Goal: Information Seeking & Learning: Learn about a topic

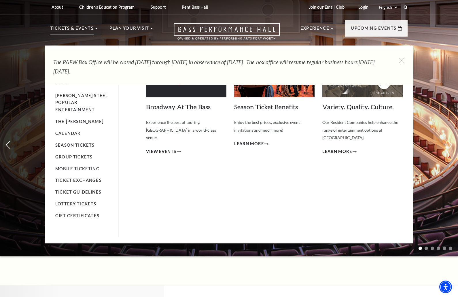
click at [92, 31] on p "Tickets & Events" at bounding box center [71, 30] width 43 height 10
click at [165, 148] on span "View Events" at bounding box center [161, 151] width 30 height 7
click at [74, 131] on link "Calendar" at bounding box center [67, 133] width 25 height 5
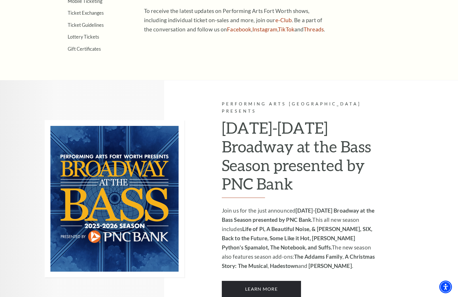
scroll to position [93, 0]
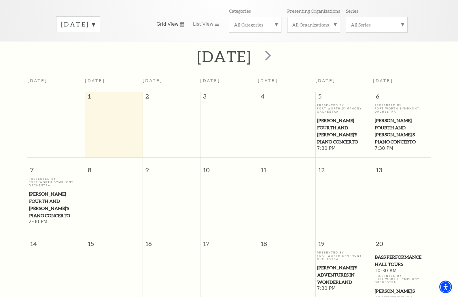
scroll to position [58, 0]
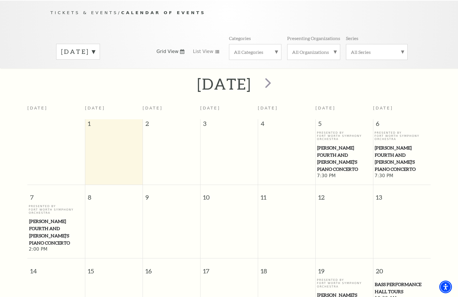
click at [276, 75] on span "next" at bounding box center [268, 83] width 16 height 16
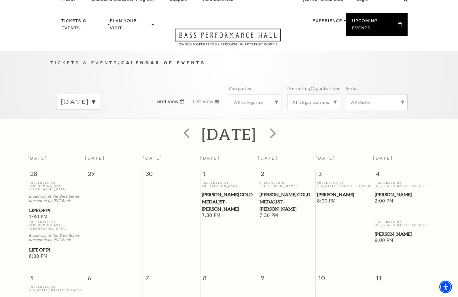
scroll to position [0, 0]
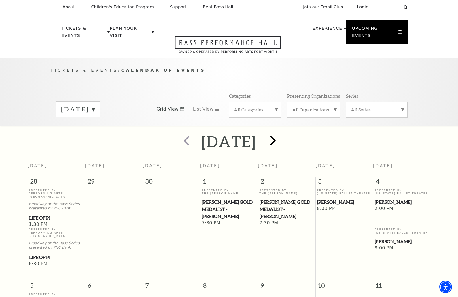
click at [281, 134] on span "next" at bounding box center [273, 140] width 16 height 16
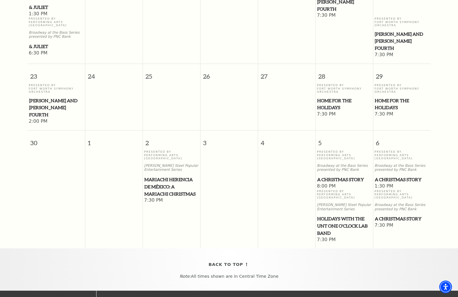
scroll to position [555, 0]
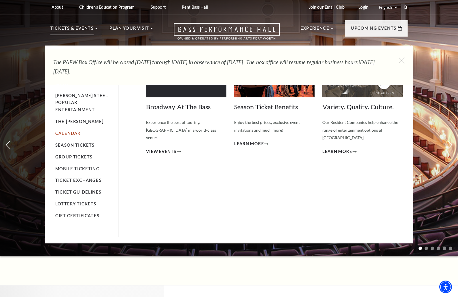
click at [77, 131] on link "Calendar" at bounding box center [67, 133] width 25 height 5
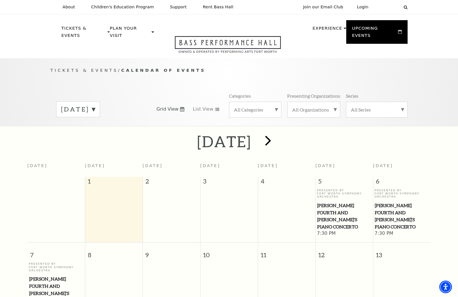
click at [276, 133] on span "next" at bounding box center [268, 140] width 16 height 16
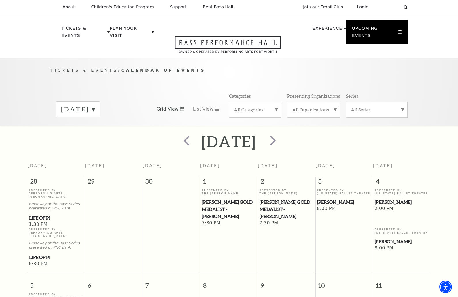
click at [281, 137] on span "next" at bounding box center [273, 140] width 16 height 16
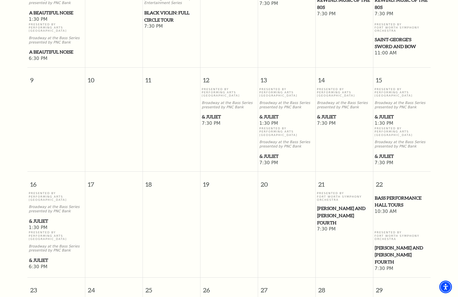
scroll to position [310, 0]
click at [274, 113] on span "& Juliet" at bounding box center [287, 116] width 54 height 7
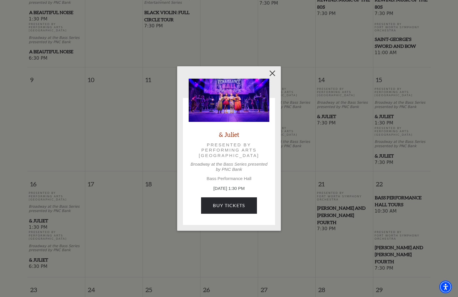
click at [271, 73] on button "Close" at bounding box center [272, 73] width 11 height 11
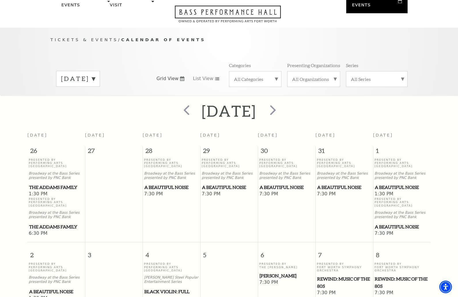
scroll to position [0, 0]
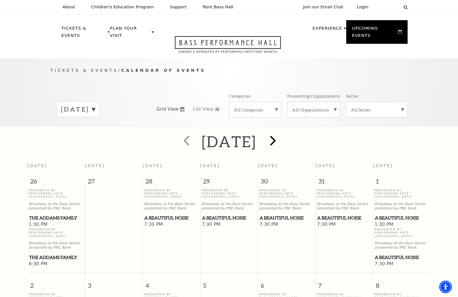
click at [281, 132] on span "next" at bounding box center [273, 140] width 16 height 16
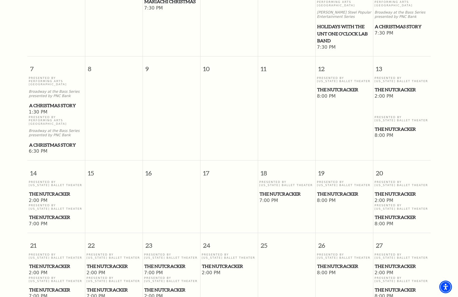
scroll to position [232, 0]
click at [377, 86] on span "The Nutcracker" at bounding box center [402, 89] width 54 height 7
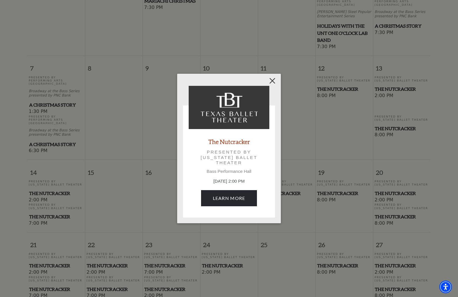
click at [273, 80] on button "Close" at bounding box center [272, 80] width 11 height 11
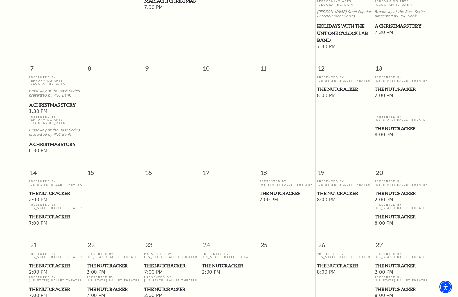
click at [384, 125] on span "The Nutcracker" at bounding box center [402, 128] width 54 height 7
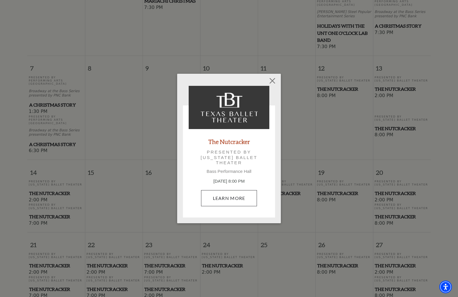
click at [241, 197] on link "Learn More" at bounding box center [229, 198] width 56 height 16
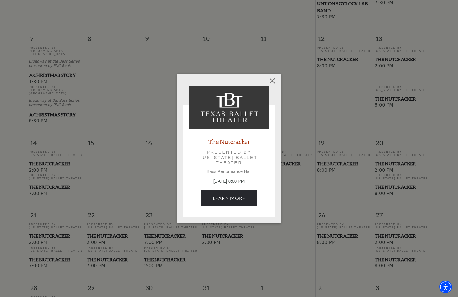
scroll to position [263, 0]
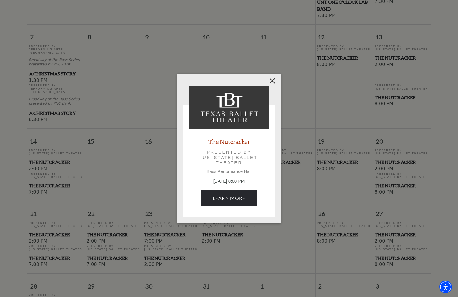
click at [274, 81] on button "Close" at bounding box center [272, 80] width 11 height 11
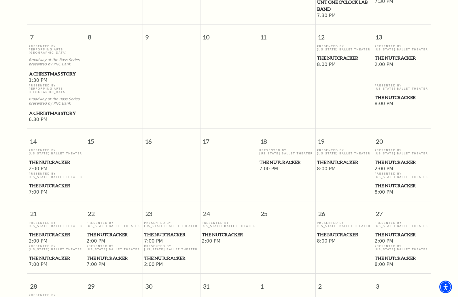
click at [393, 54] on span "The Nutcracker" at bounding box center [402, 57] width 54 height 7
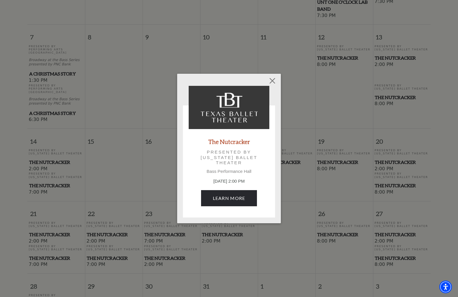
click at [385, 84] on div "Empty heading The Nutcracker Presented by [US_STATE] Ballet Theater Bass Perfor…" at bounding box center [229, 148] width 458 height 297
click at [276, 85] on button "Close" at bounding box center [272, 80] width 11 height 11
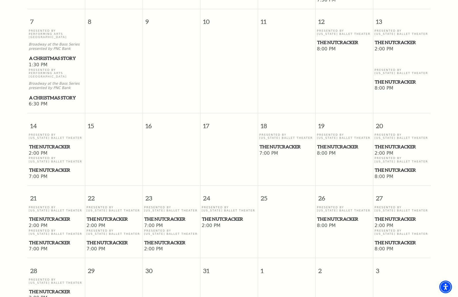
scroll to position [304, 0]
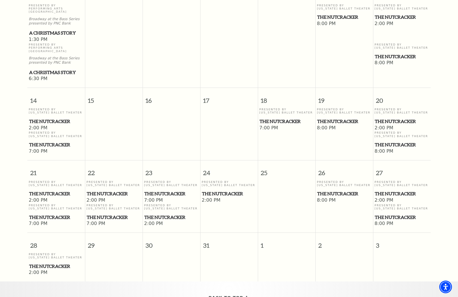
click at [389, 118] on span "The Nutcracker" at bounding box center [402, 121] width 54 height 7
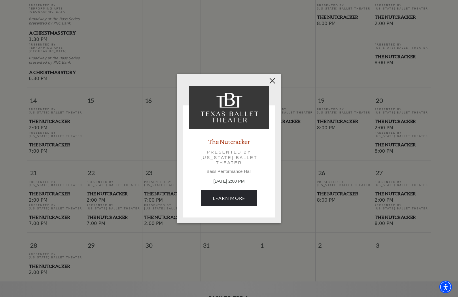
click at [275, 82] on button "Close" at bounding box center [272, 80] width 11 height 11
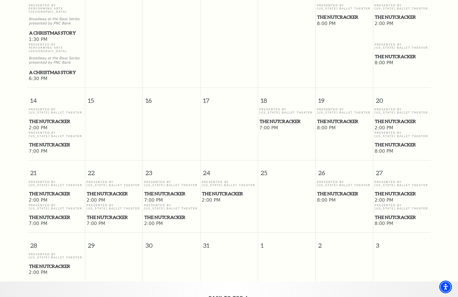
click at [402, 53] on span "The Nutcracker" at bounding box center [402, 56] width 54 height 7
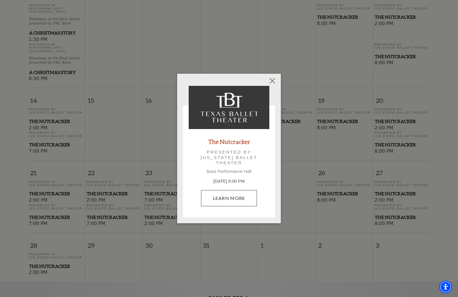
click at [214, 191] on link "Learn More" at bounding box center [229, 198] width 56 height 16
